Goal: Navigation & Orientation: Find specific page/section

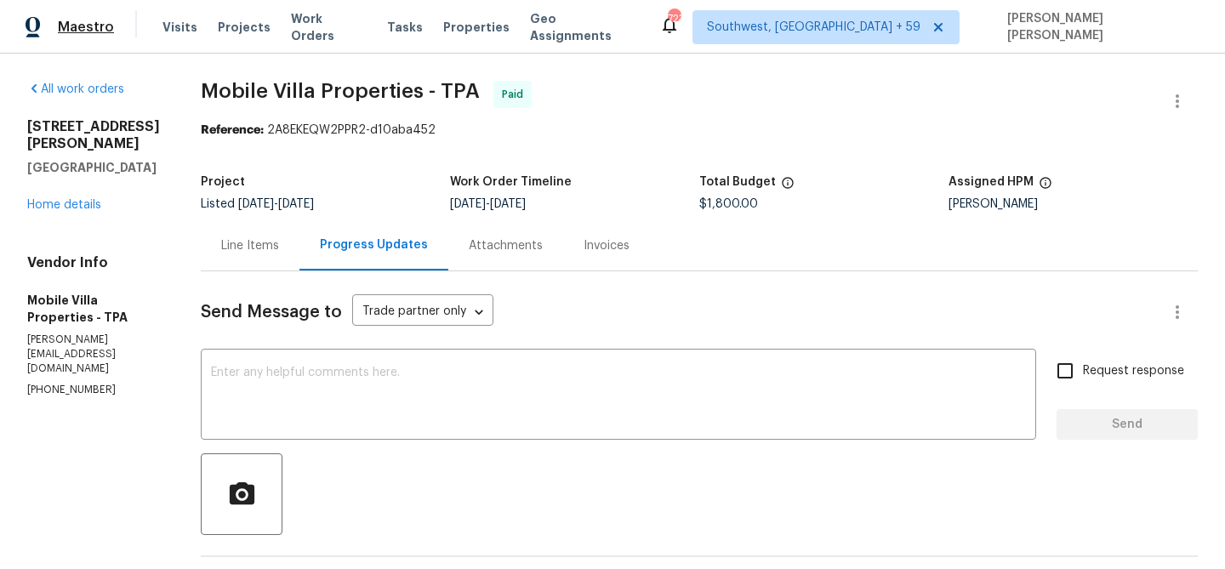
click at [70, 28] on span "Maestro" at bounding box center [86, 27] width 56 height 17
